Goal: Transaction & Acquisition: Purchase product/service

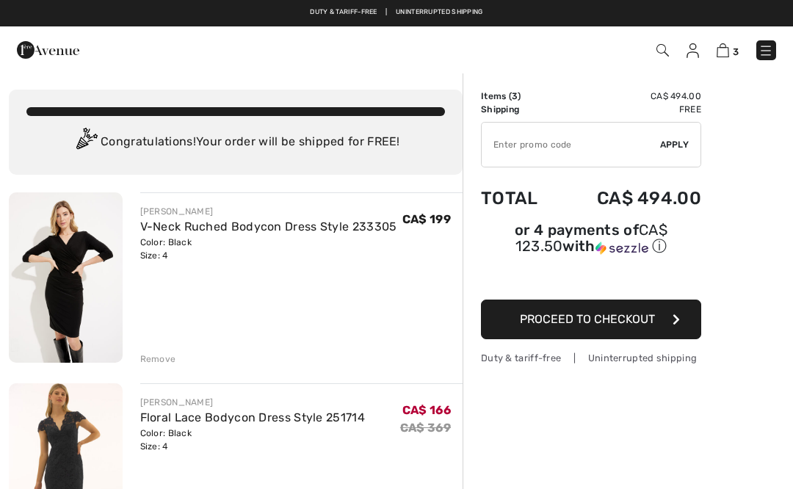
click at [175, 359] on div "Remove" at bounding box center [301, 357] width 323 height 16
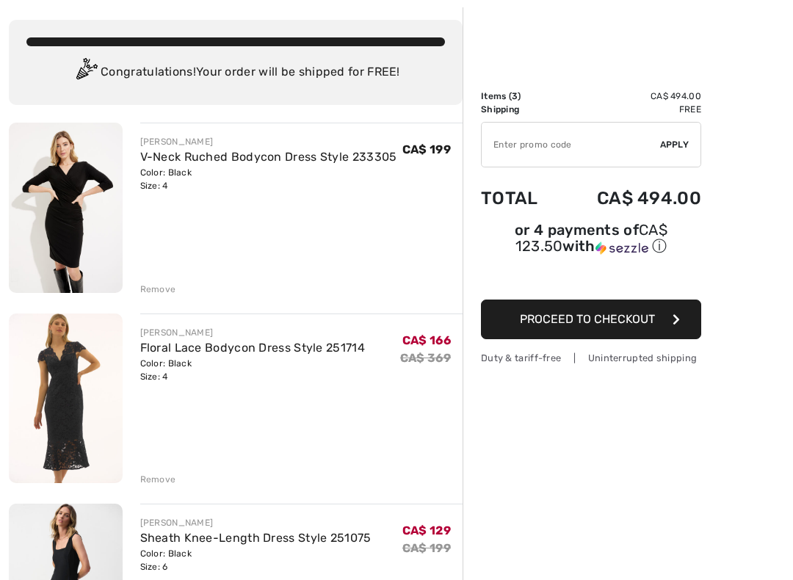
scroll to position [84, 0]
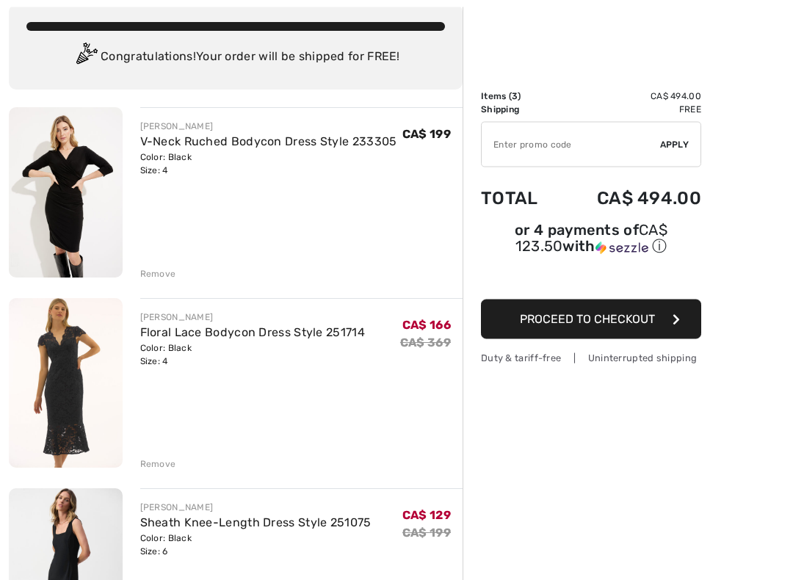
click at [155, 283] on div "[PERSON_NAME] V-Neck Ruched Bodycon Dress Style 233305 Color: Black Size: 4 Fin…" at bounding box center [236, 579] width 454 height 943
click at [166, 282] on div "[PERSON_NAME] V-Neck Ruched Bodycon Dress Style 233305 Color: Black Size: 4 Fin…" at bounding box center [236, 578] width 454 height 943
click at [156, 279] on div "Remove" at bounding box center [158, 273] width 36 height 13
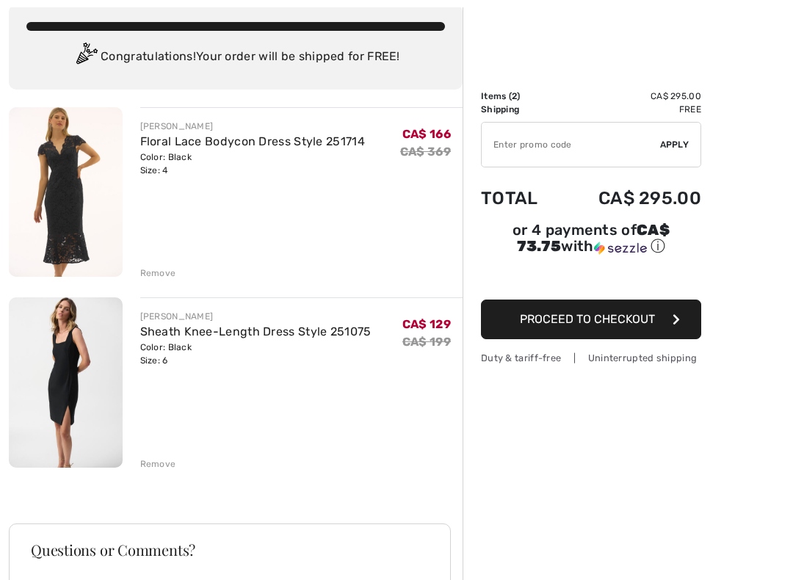
scroll to position [84, 0]
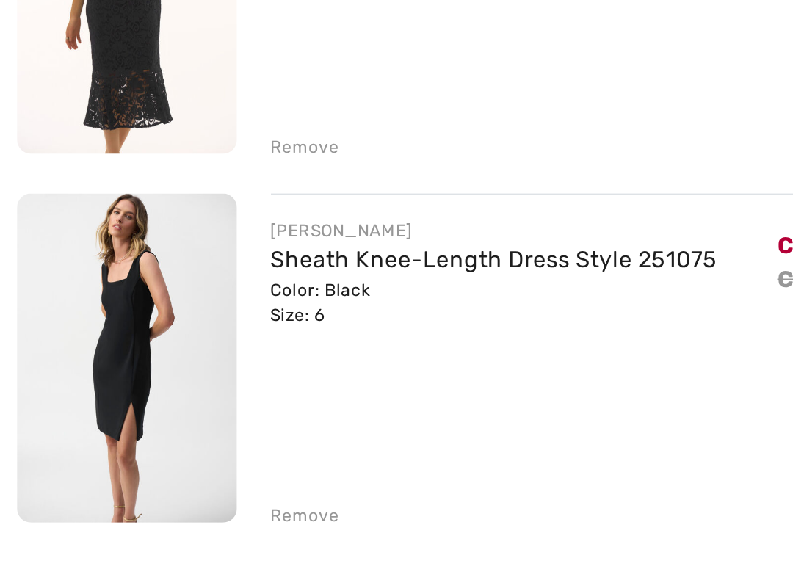
click at [160, 267] on div "Remove" at bounding box center [158, 273] width 36 height 13
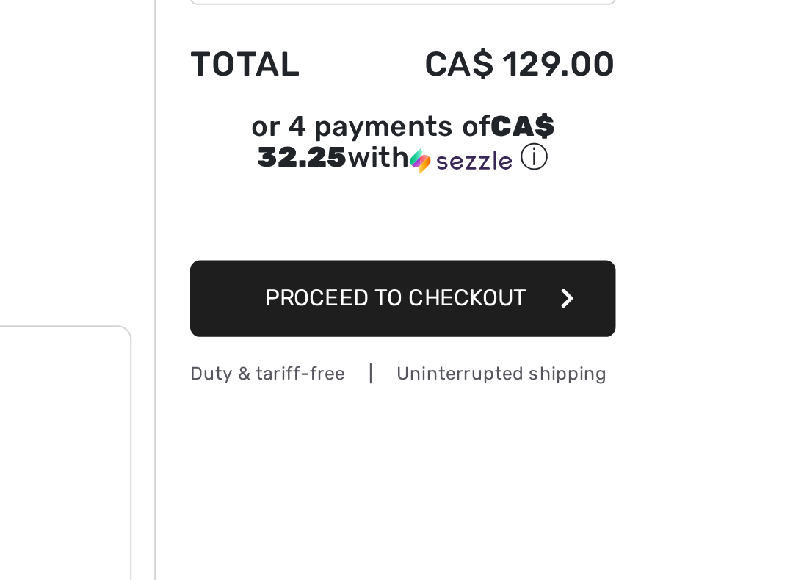
click at [481, 300] on button "Proceed to Checkout" at bounding box center [591, 320] width 220 height 40
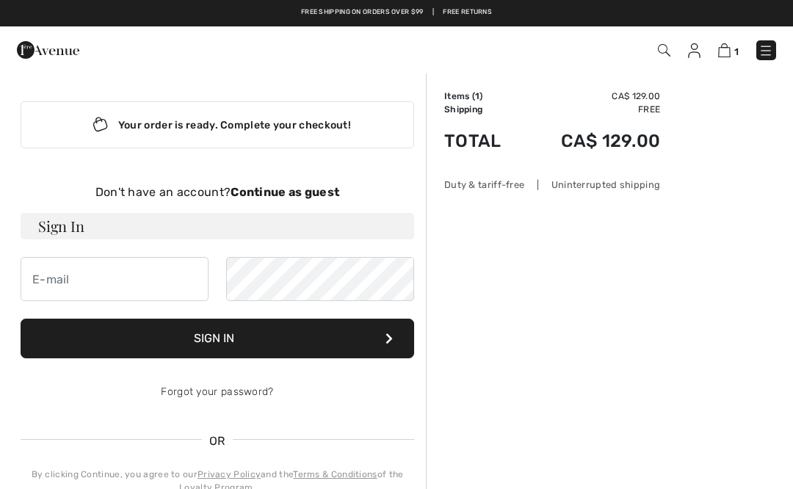
click at [296, 187] on strong "Continue as guest" at bounding box center [285, 192] width 109 height 14
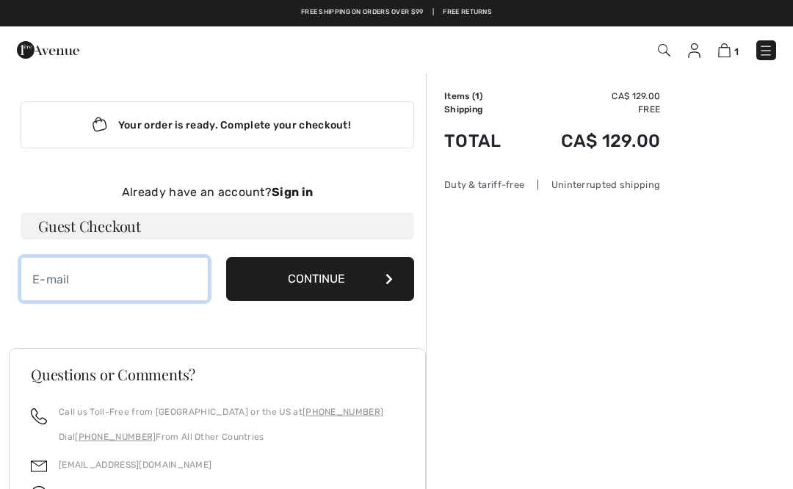
click at [148, 282] on input "email" at bounding box center [115, 279] width 188 height 44
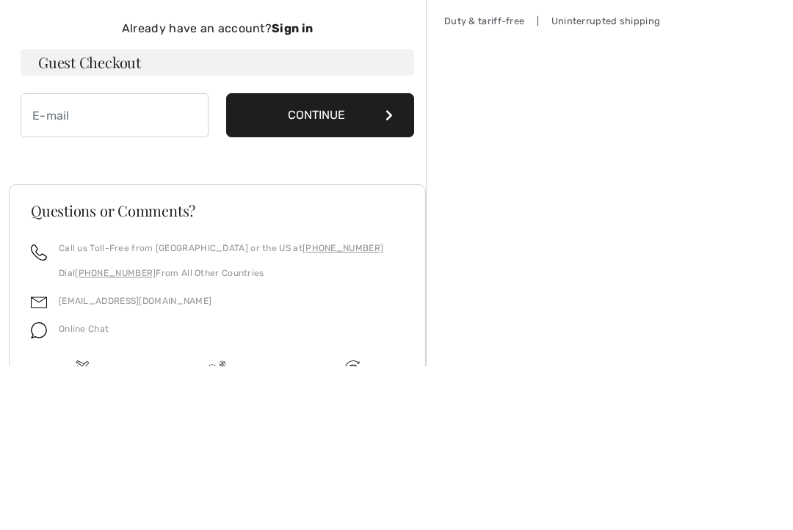
type input "kelliescrim@hotmail.com"
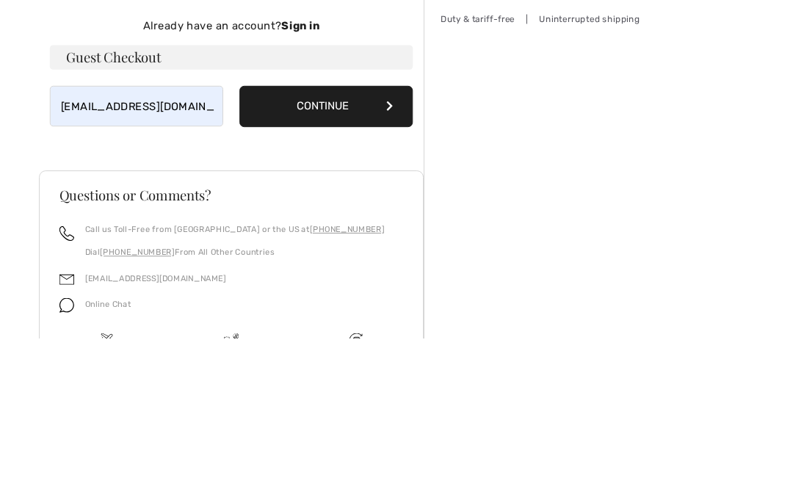
scroll to position [141, 0]
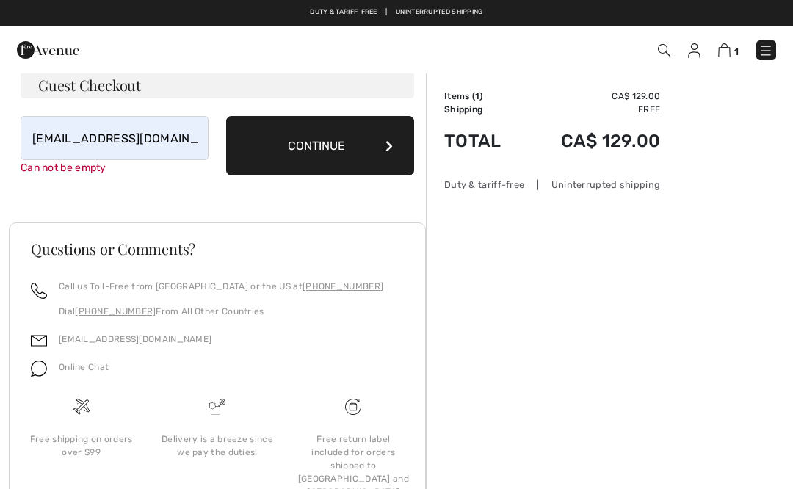
click at [306, 142] on button "Continue" at bounding box center [320, 145] width 188 height 59
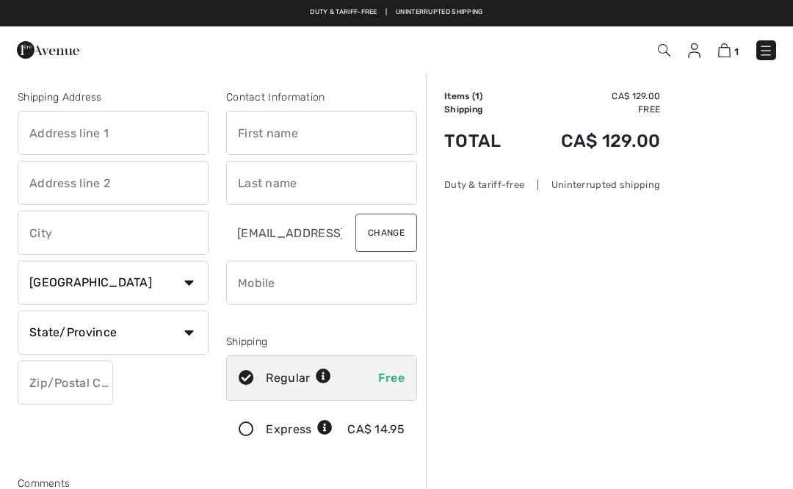
click at [156, 128] on input "text" at bounding box center [113, 133] width 191 height 44
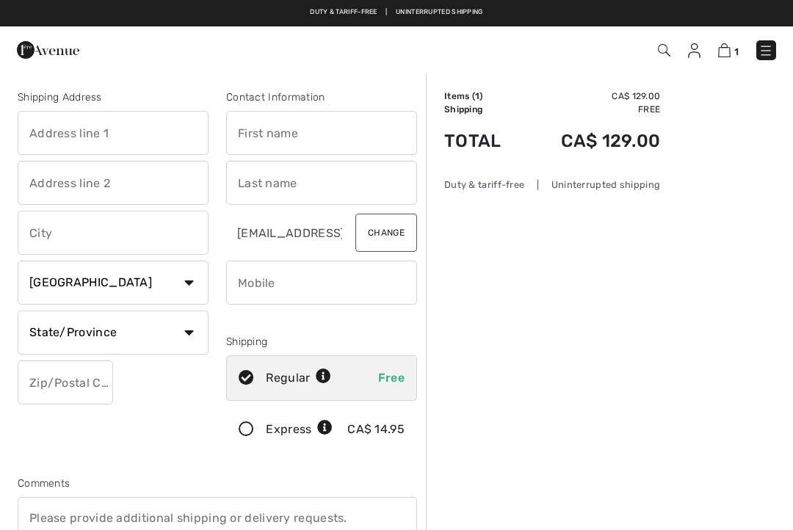
type input "445 Edison Ave"
type input "Ottawa"
select select "ON"
type input "K2A1S5"
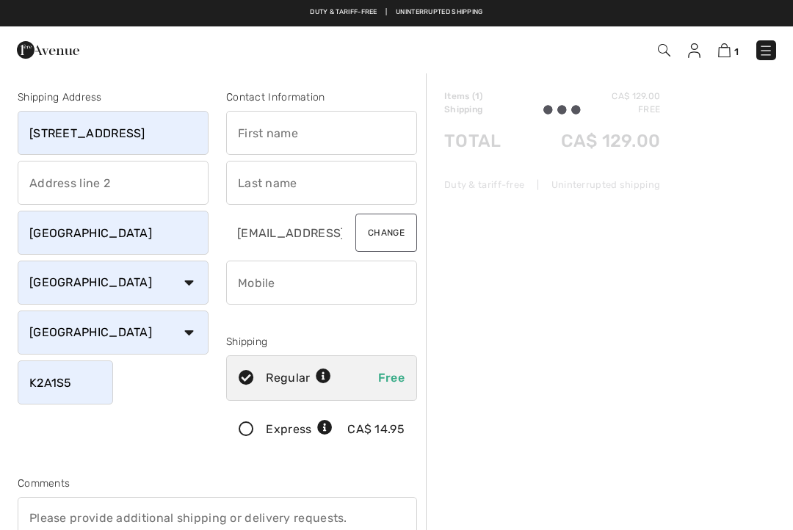
type input "Kellie"
type input "Sonderegger"
type input "6138527741"
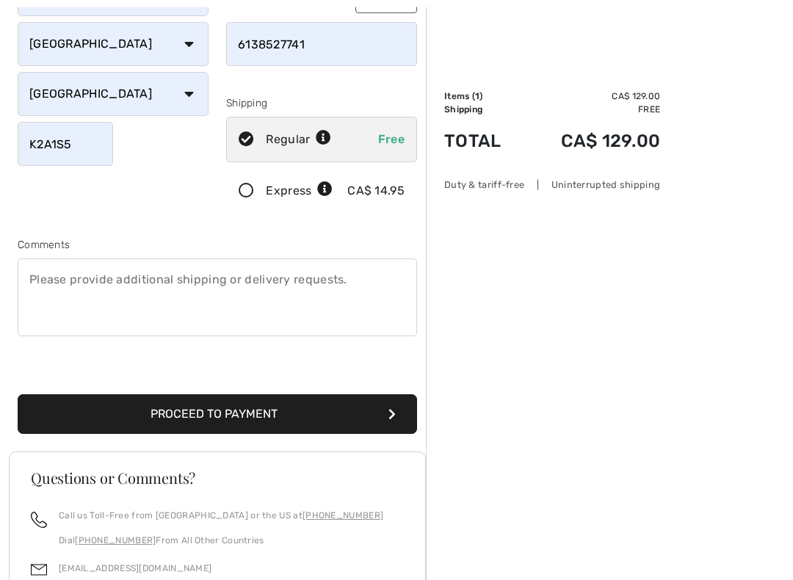
scroll to position [239, 0]
click at [368, 418] on button "Proceed to Payment" at bounding box center [217, 414] width 399 height 40
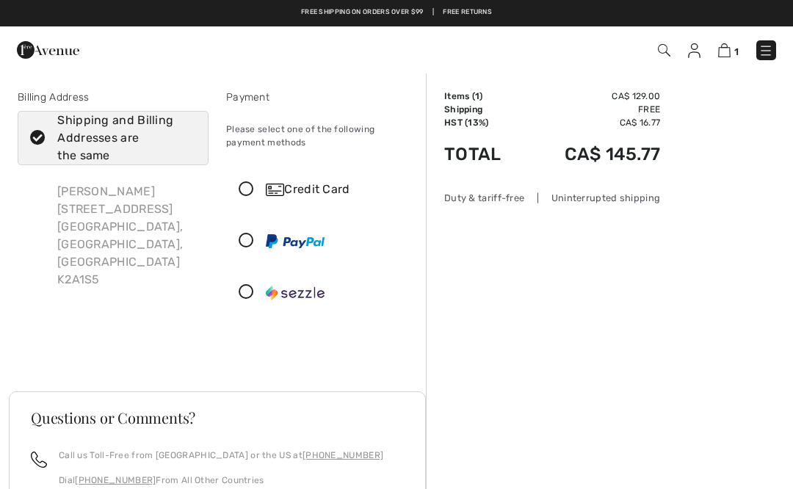
click at [247, 187] on icon at bounding box center [246, 189] width 39 height 15
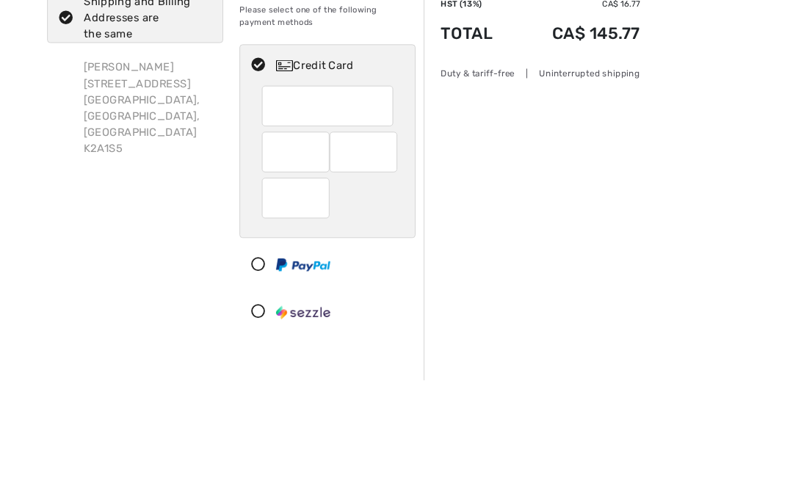
scroll to position [118, 0]
